Goal: Information Seeking & Learning: Learn about a topic

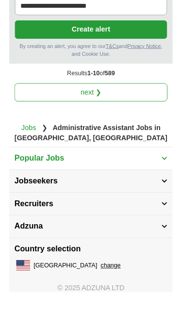
scroll to position [1746, 0]
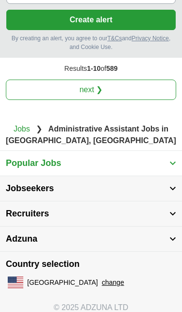
click at [53, 182] on span "Jobseekers" at bounding box center [30, 188] width 48 height 13
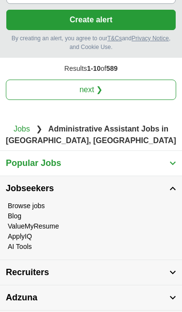
click at [58, 211] on li "Blog" at bounding box center [91, 216] width 166 height 10
click at [35, 211] on li "Blog" at bounding box center [91, 216] width 166 height 10
click at [20, 202] on link "Browse jobs" at bounding box center [26, 206] width 37 height 8
click at [38, 176] on button "Jobseekers" at bounding box center [91, 188] width 182 height 25
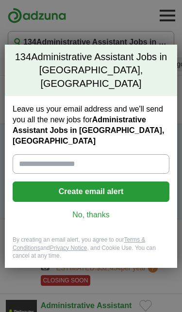
click at [130, 154] on input "Leave us your email address and we'll send you all the new jobs for Administrat…" at bounding box center [91, 163] width 157 height 19
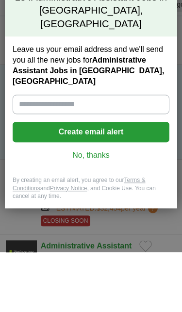
click at [91, 159] on div "Leave us your email address and we'll send you all the new jobs for Administrat…" at bounding box center [91, 166] width 172 height 140
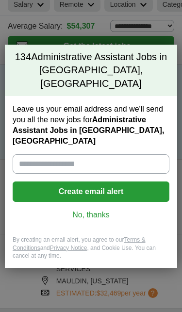
click at [94, 154] on input "Leave us your email address and we'll send you all the new jobs for Administrat…" at bounding box center [91, 163] width 157 height 19
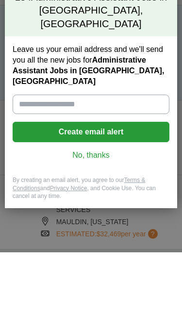
click at [100, 140] on div "Leave us your email address and we'll send you all the new jobs for Administrat…" at bounding box center [91, 166] width 172 height 140
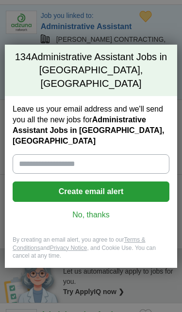
click at [76, 215] on div "Leave us your email address and we'll send you all the new jobs for Administrat…" at bounding box center [91, 166] width 172 height 140
click at [102, 217] on div "Leave us your email address and we'll send you all the new jobs for Administrat…" at bounding box center [91, 166] width 172 height 140
click at [100, 221] on div "Leave us your email address and we'll send you all the new jobs for Administrat…" at bounding box center [91, 166] width 172 height 140
click at [99, 210] on link "No, thanks" at bounding box center [90, 215] width 141 height 11
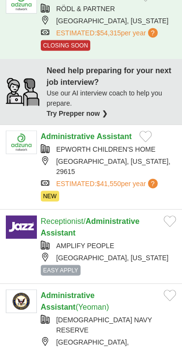
scroll to position [567, 0]
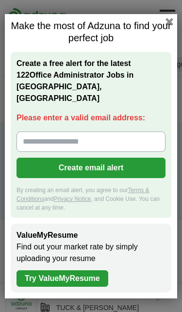
click at [173, 26] on button "button" at bounding box center [169, 22] width 8 height 8
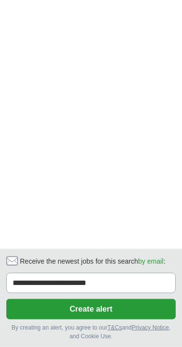
scroll to position [1500, 0]
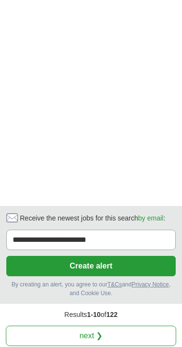
click at [160, 312] on link "next ❯" at bounding box center [91, 336] width 170 height 20
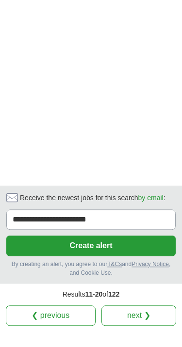
scroll to position [1672, 0]
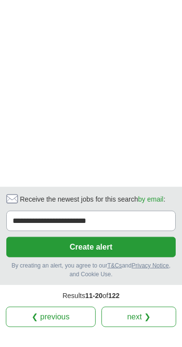
click at [156, 307] on link "next ❯" at bounding box center [138, 317] width 75 height 20
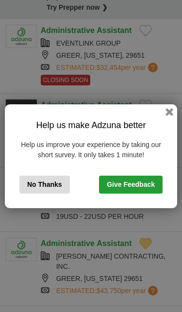
click at [170, 112] on button "button" at bounding box center [169, 112] width 8 height 8
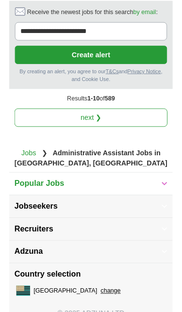
scroll to position [1746, 0]
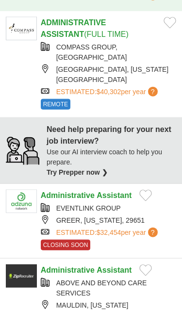
scroll to position [574, 0]
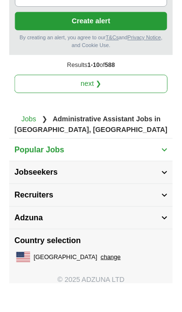
scroll to position [1772, 0]
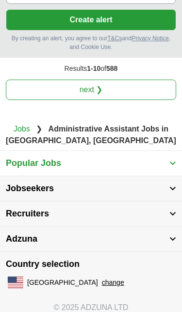
click at [18, 176] on button "Jobseekers" at bounding box center [91, 188] width 182 height 25
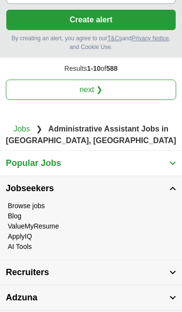
click at [25, 202] on link "Browse jobs" at bounding box center [26, 206] width 37 height 8
